Goal: Navigation & Orientation: Find specific page/section

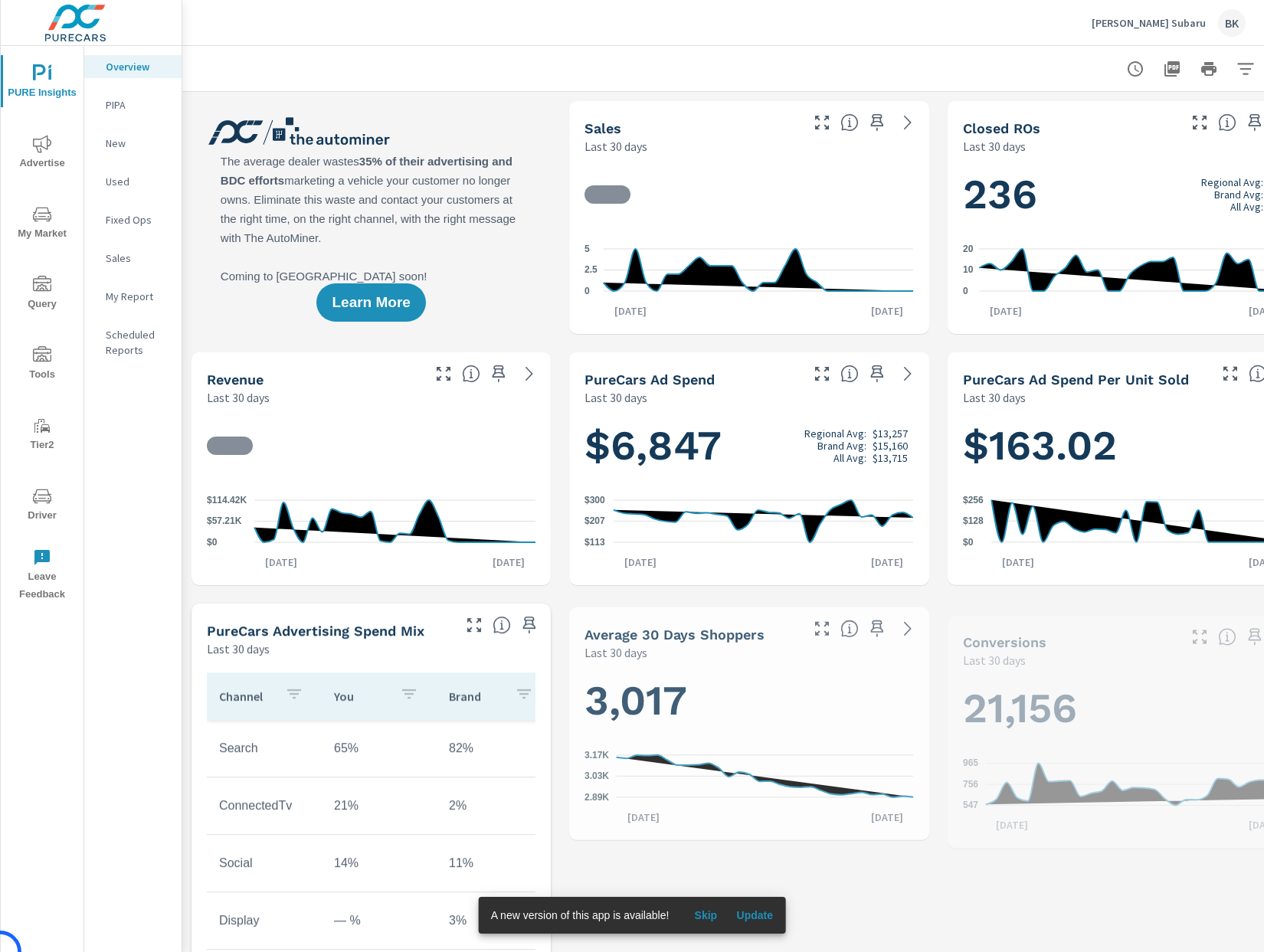
scroll to position [1, 0]
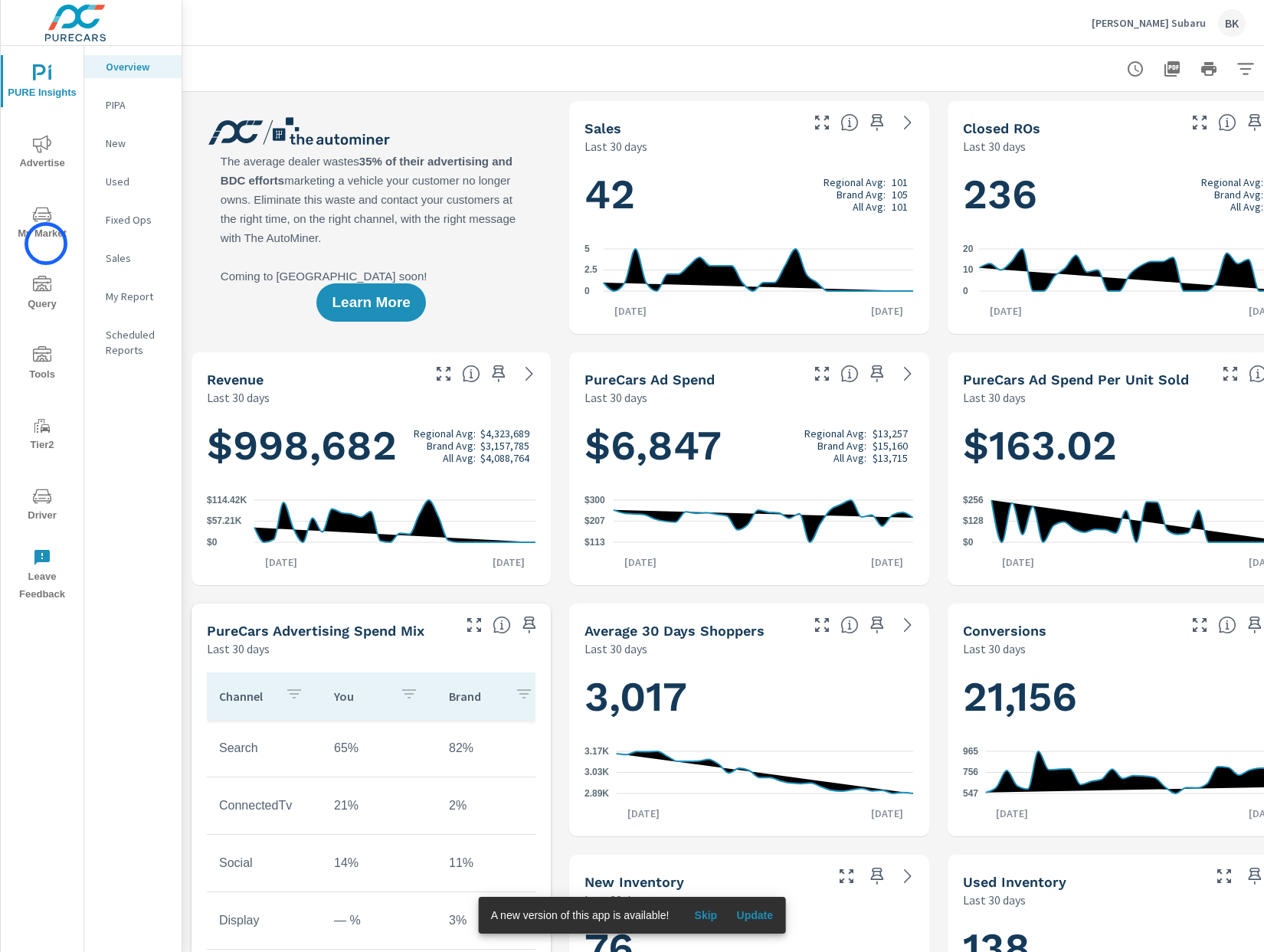
click at [46, 244] on button "My Market" at bounding box center [42, 221] width 83 height 52
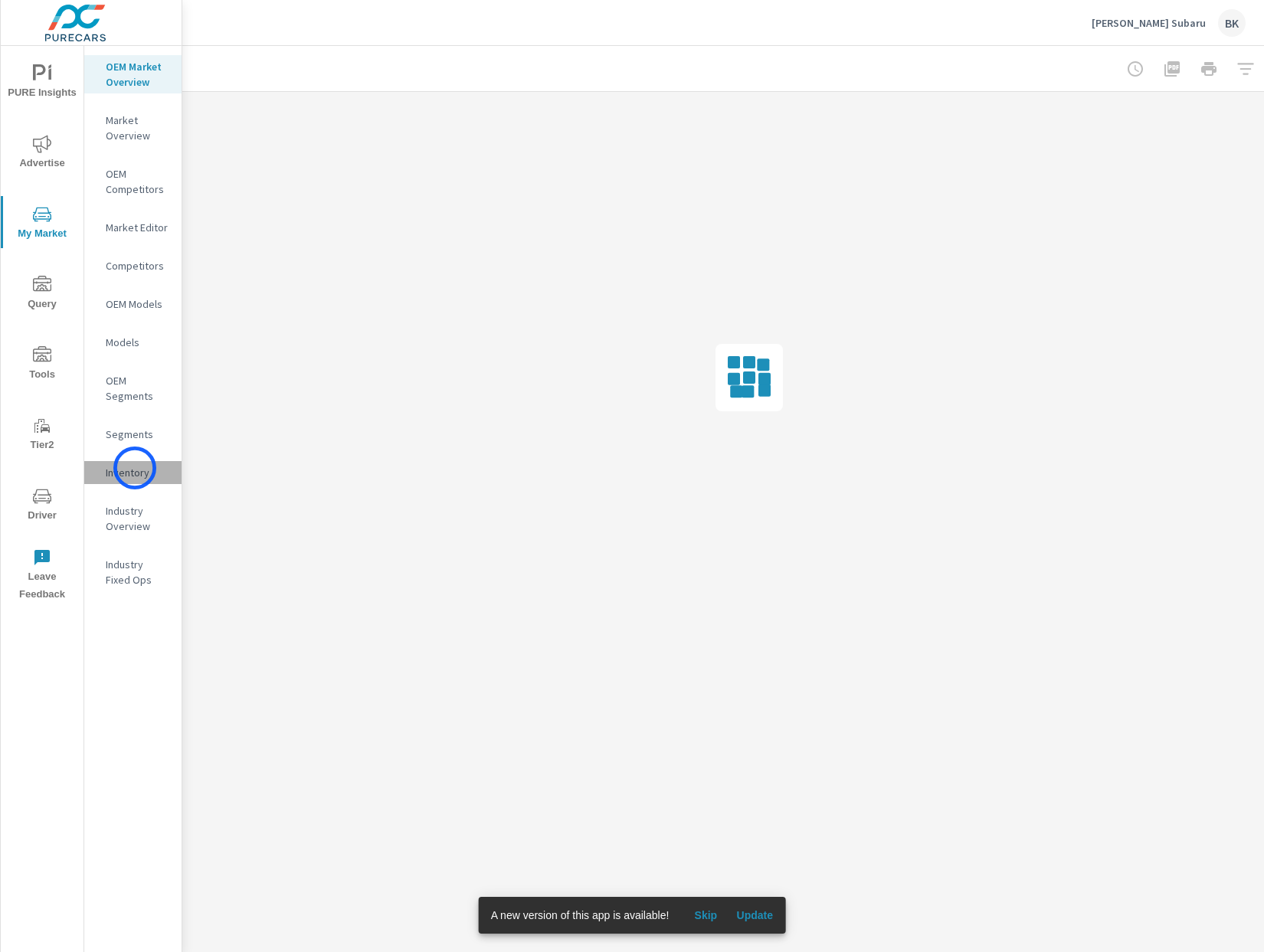
click at [135, 468] on p "Inventory" at bounding box center [138, 473] width 64 height 15
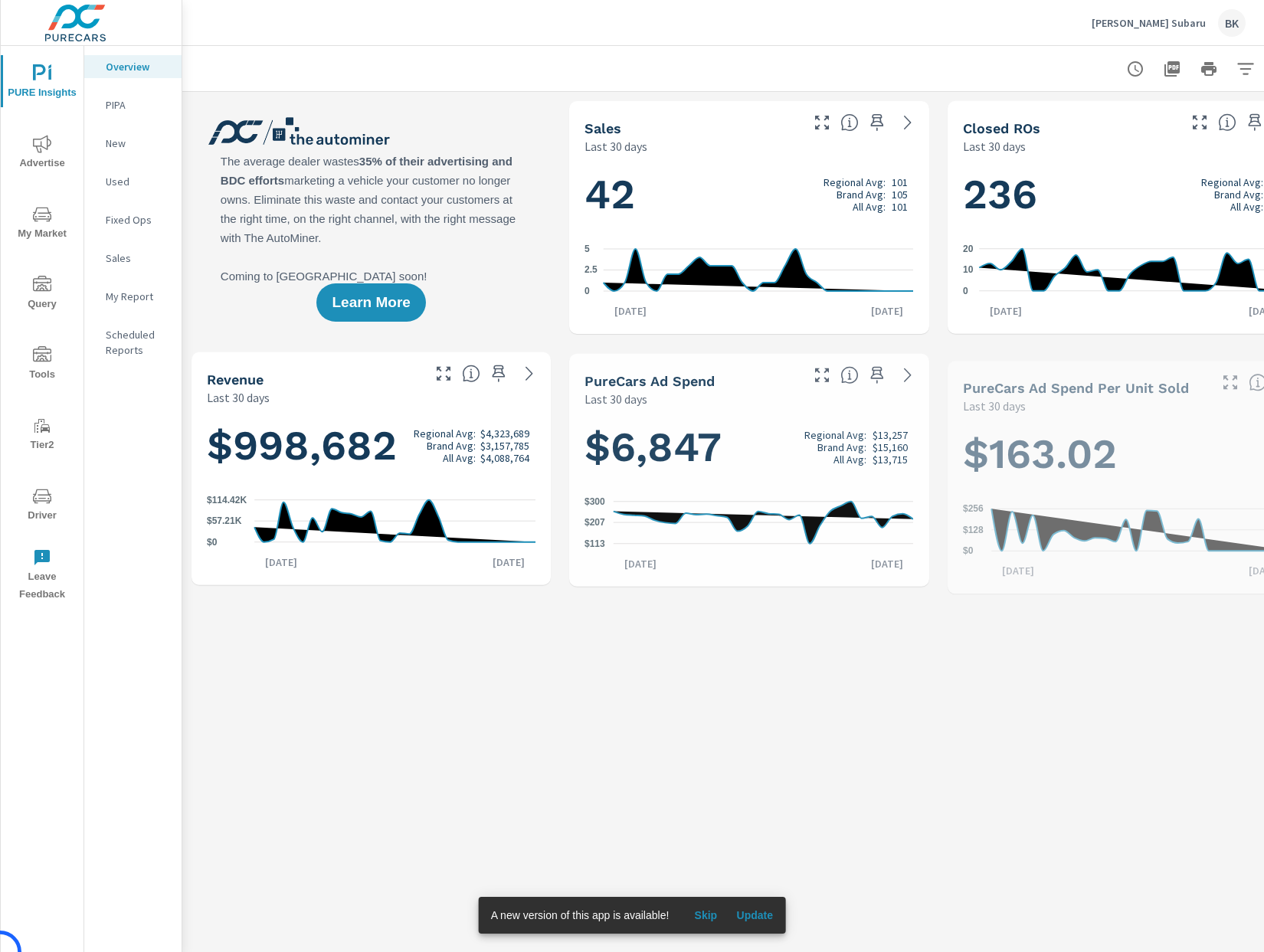
scroll to position [1, 0]
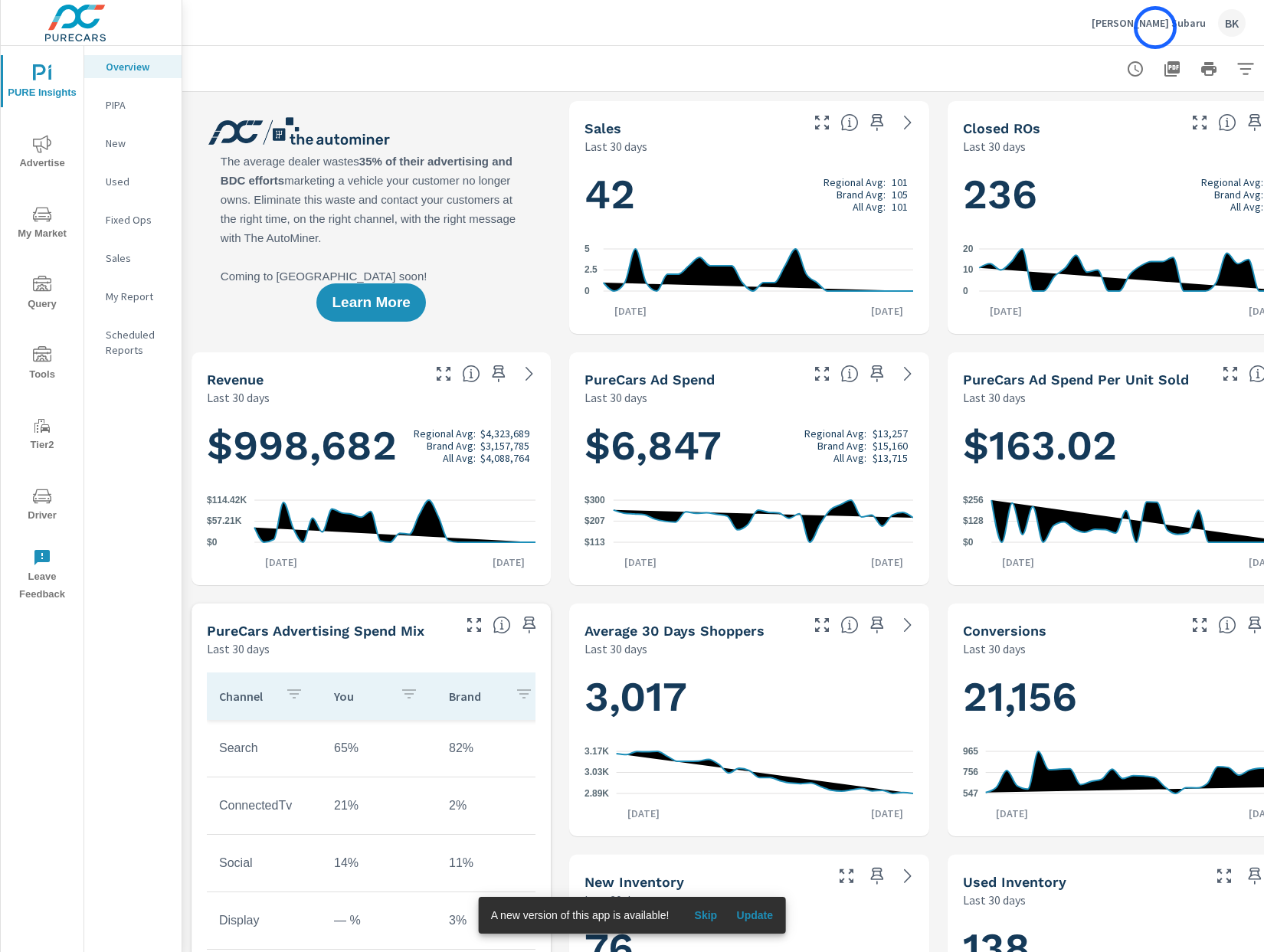
click at [1156, 27] on p "[PERSON_NAME] Subaru" at bounding box center [1148, 23] width 114 height 14
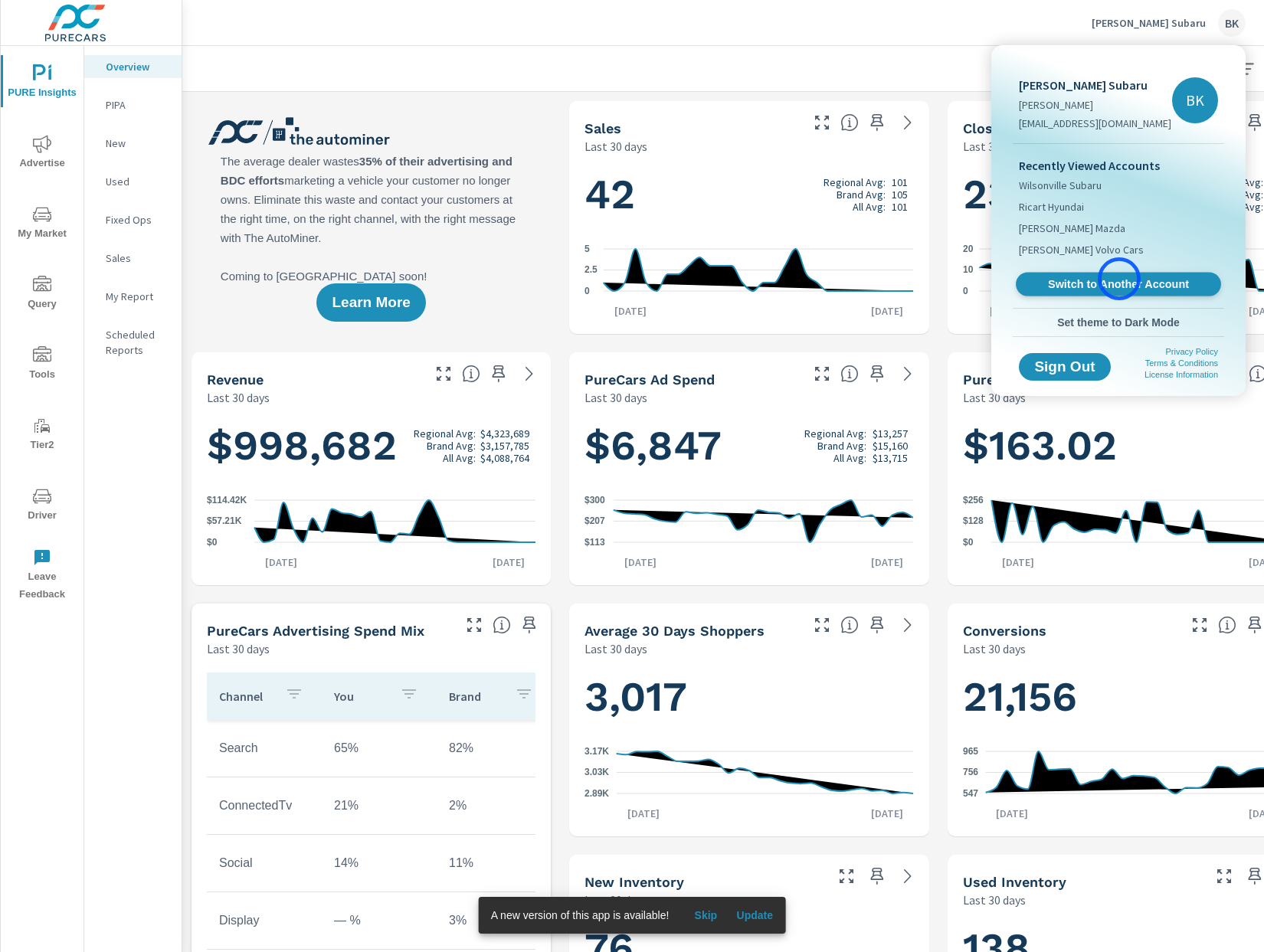
click at [1119, 279] on span "Switch to Another Account" at bounding box center [1117, 283] width 187 height 14
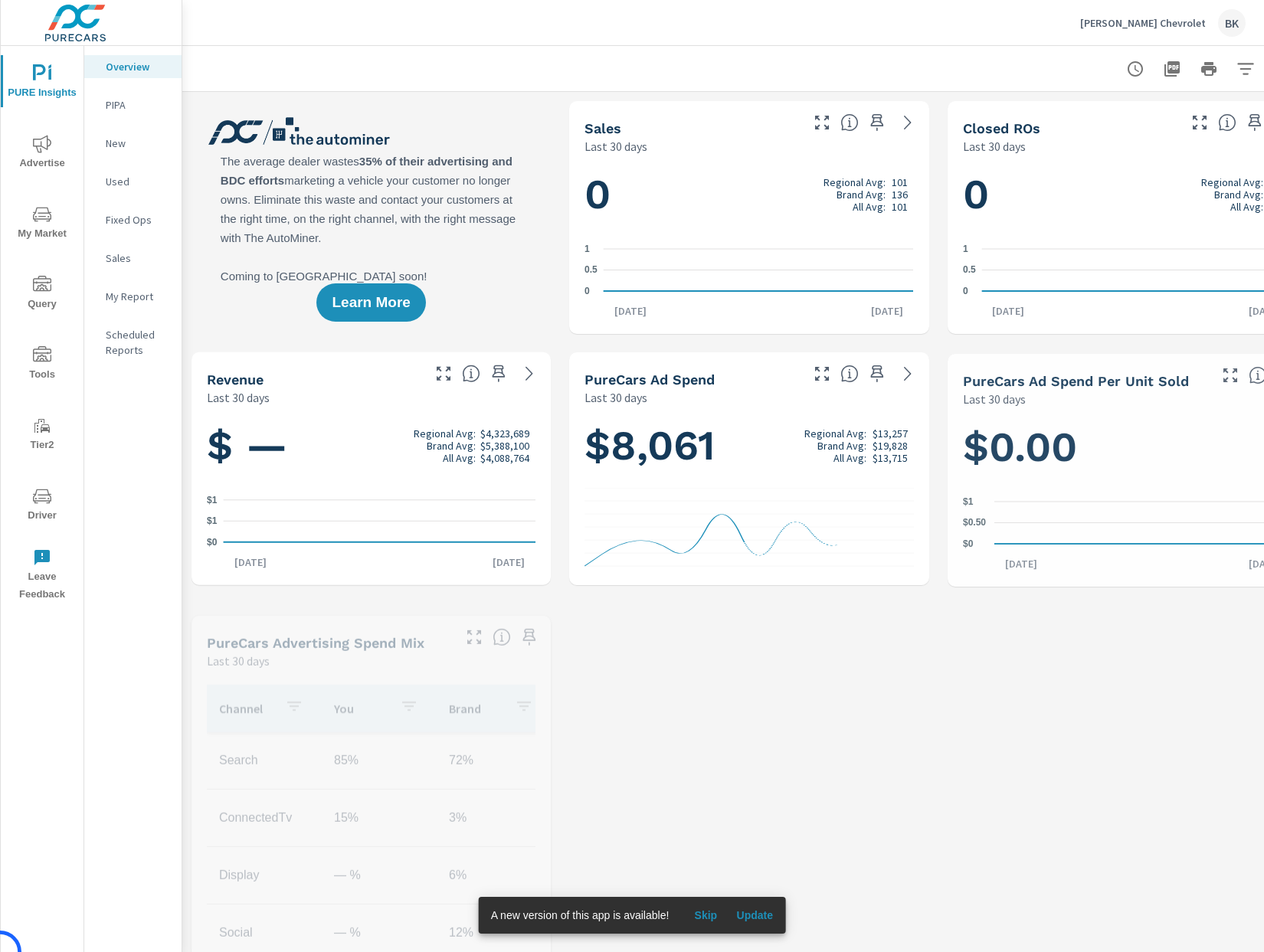
scroll to position [1, 0]
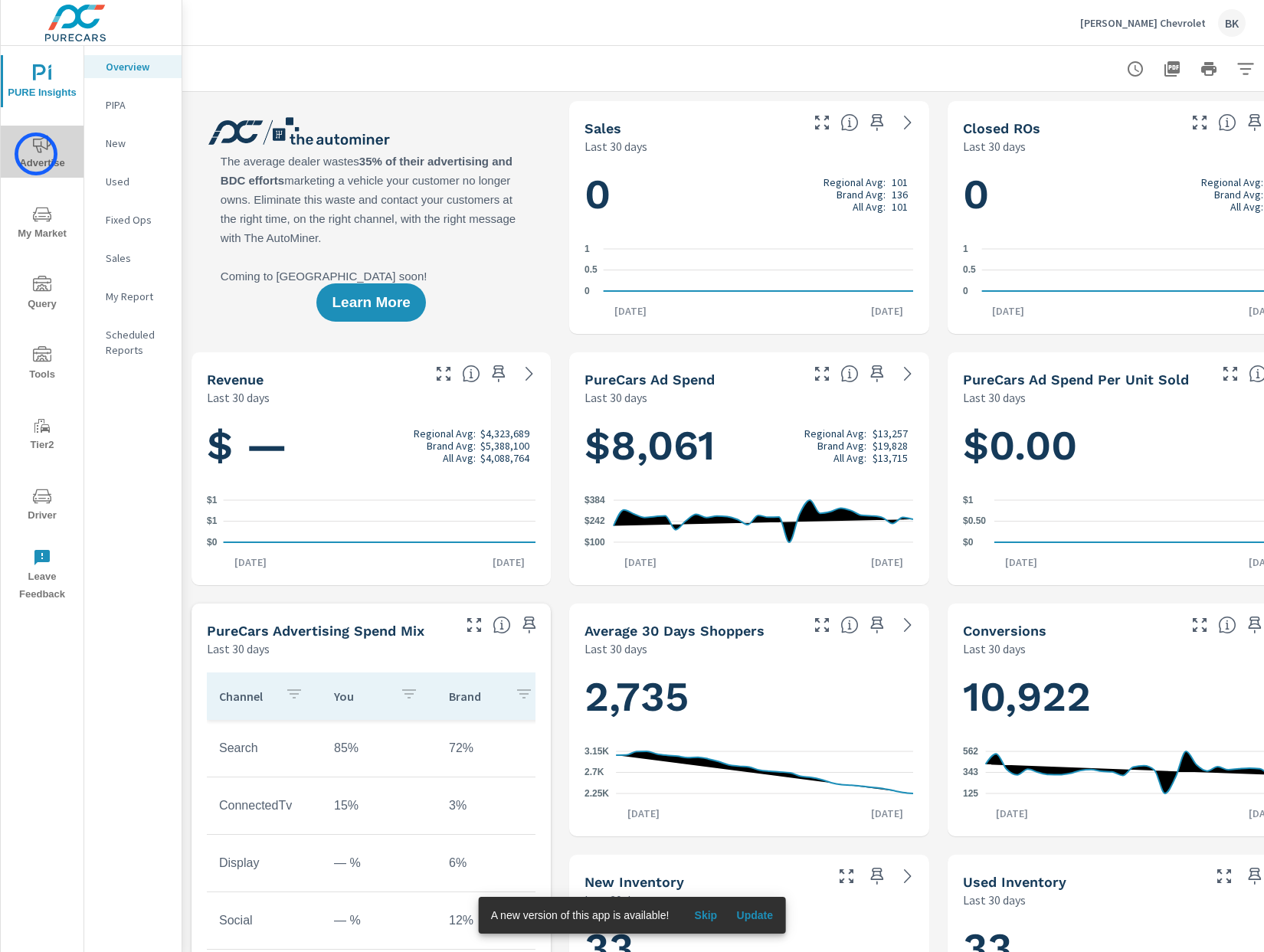
click at [36, 153] on span "Advertise" at bounding box center [42, 153] width 73 height 38
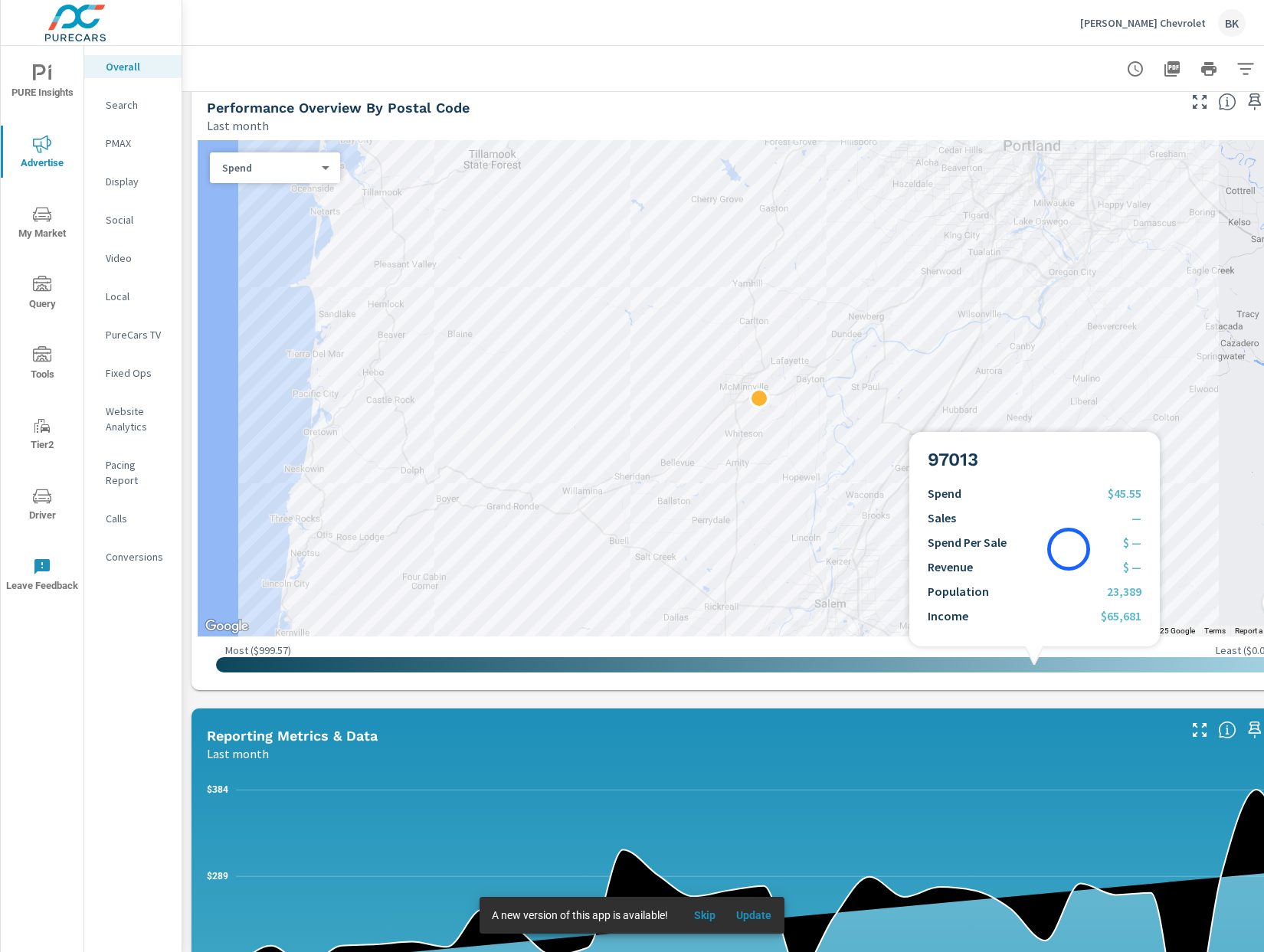
scroll to position [584, 0]
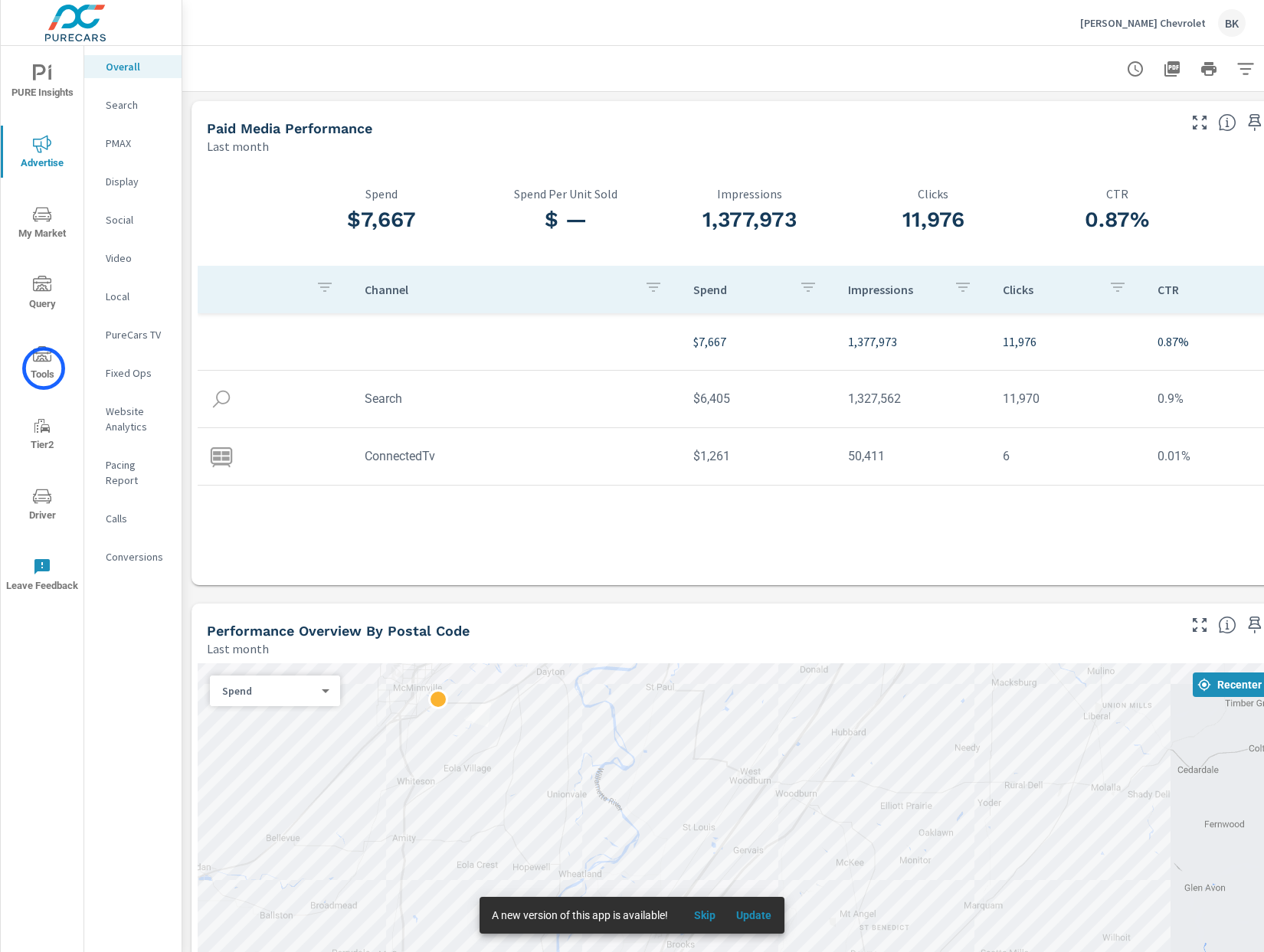
click at [43, 368] on span "Tools" at bounding box center [42, 365] width 73 height 38
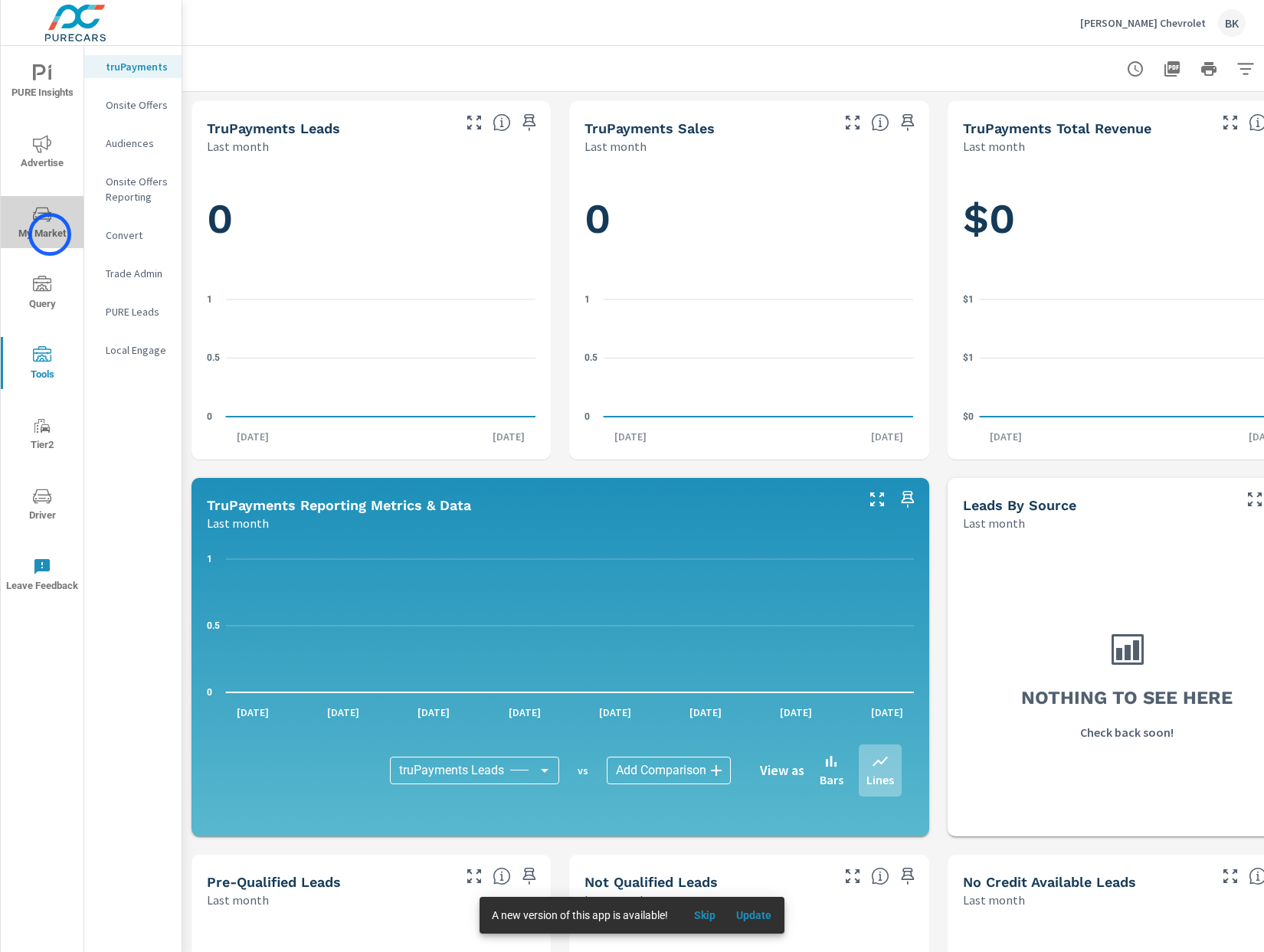
click at [50, 234] on span "My Market" at bounding box center [42, 224] width 73 height 38
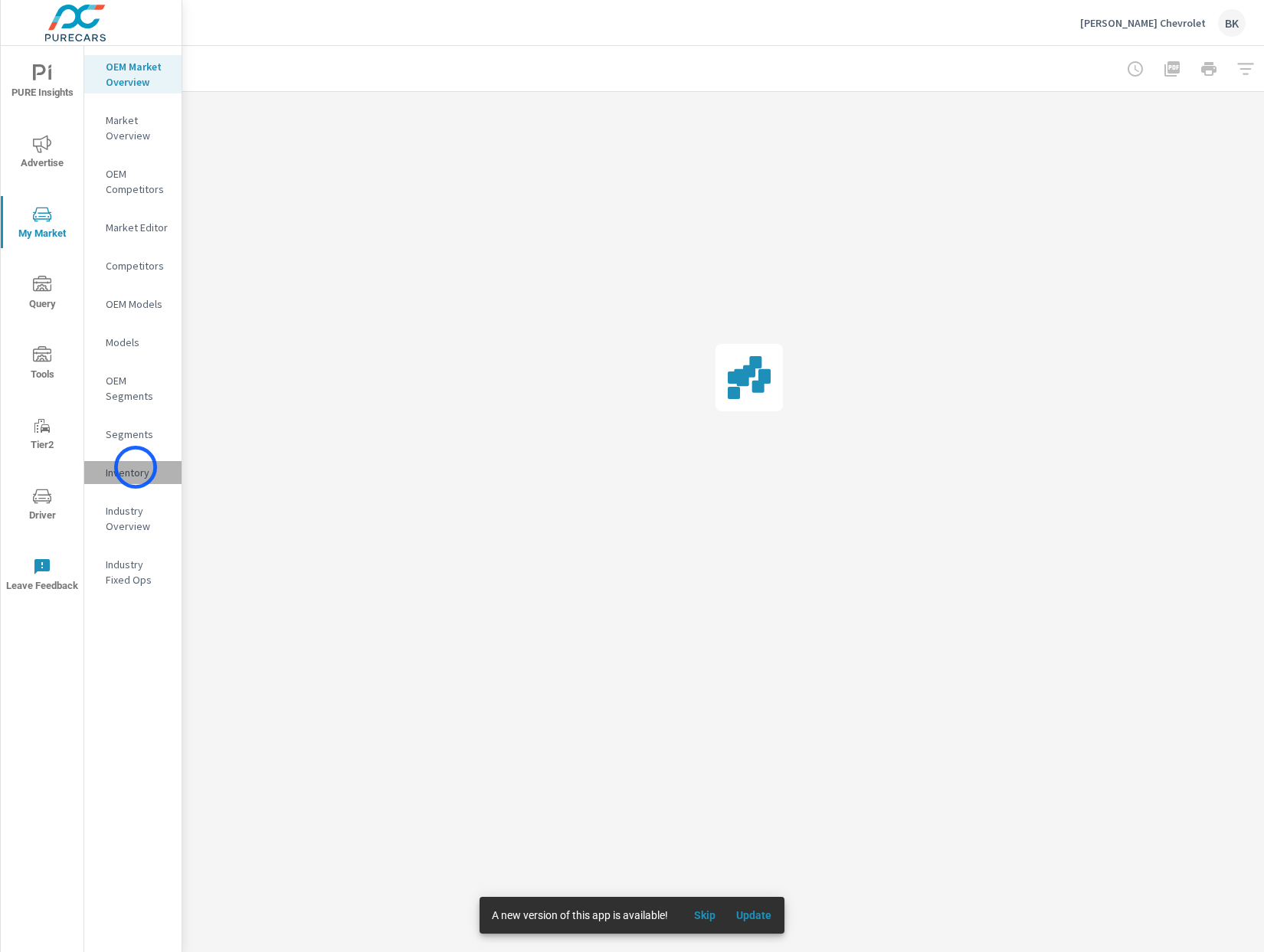
click at [136, 467] on p "Inventory" at bounding box center [138, 473] width 64 height 15
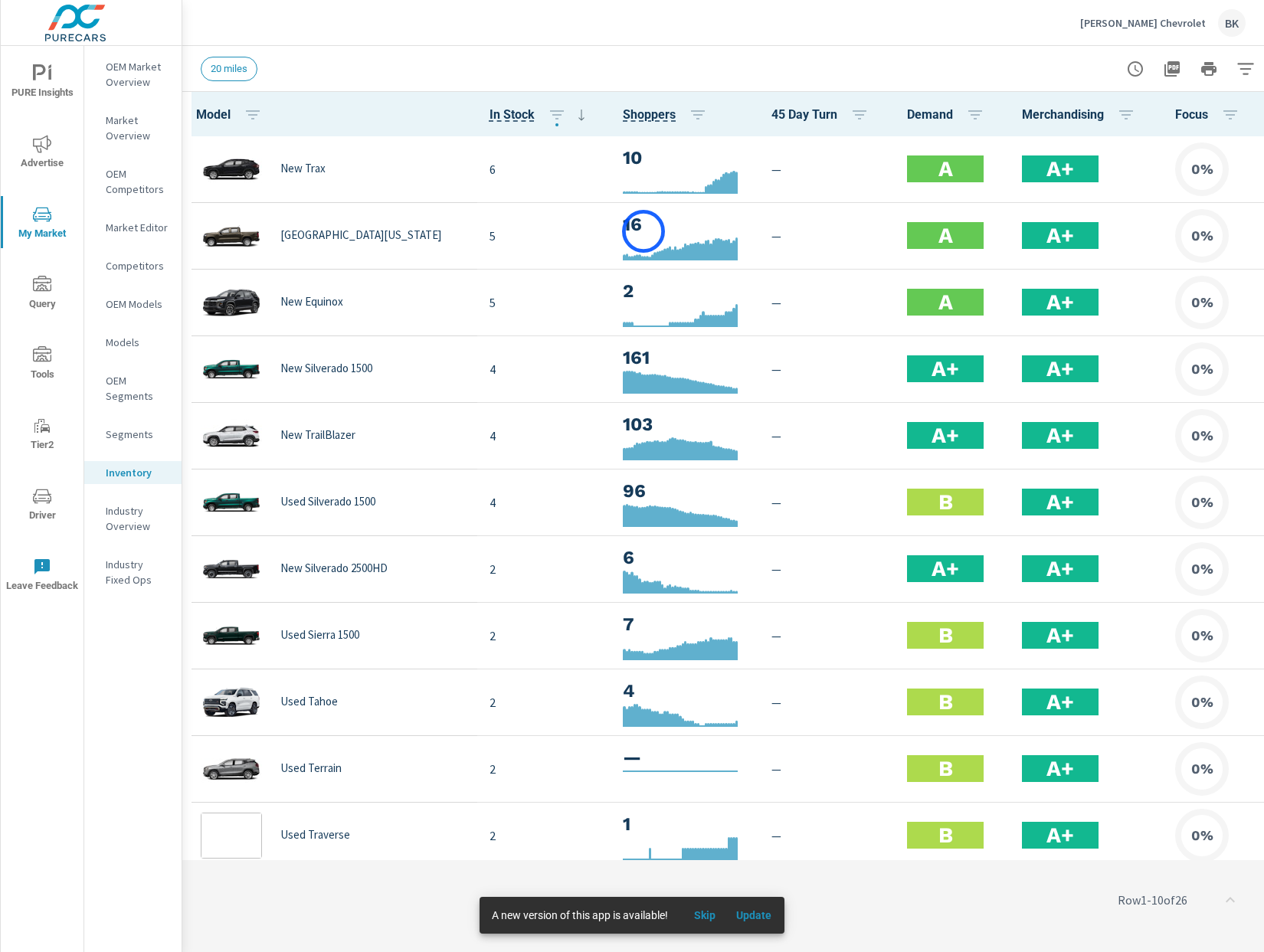
scroll to position [1, 0]
